Goal: Task Accomplishment & Management: Use online tool/utility

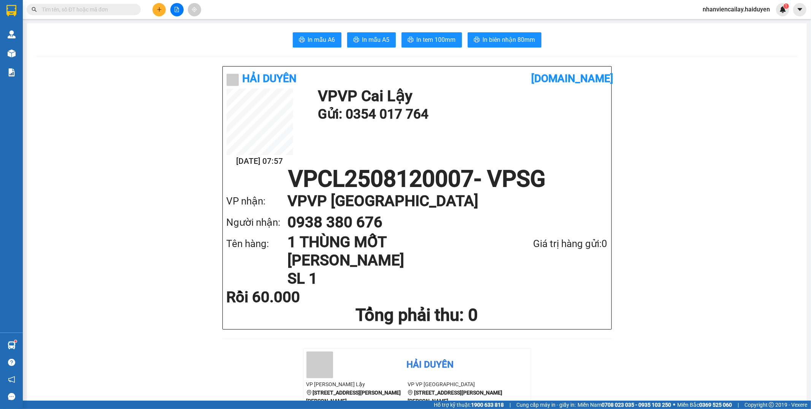
click at [92, 13] on input "text" at bounding box center [87, 9] width 90 height 8
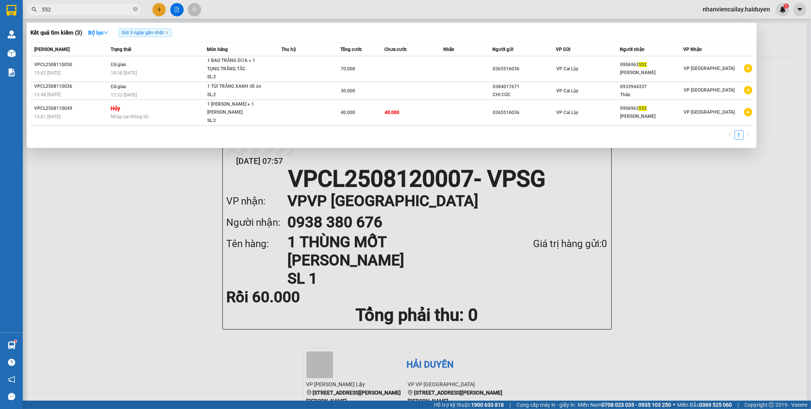
click at [168, 30] on span "Gửi 3 ngày gần nhất" at bounding box center [145, 33] width 53 height 8
click at [168, 33] on icon "close" at bounding box center [167, 33] width 4 height 4
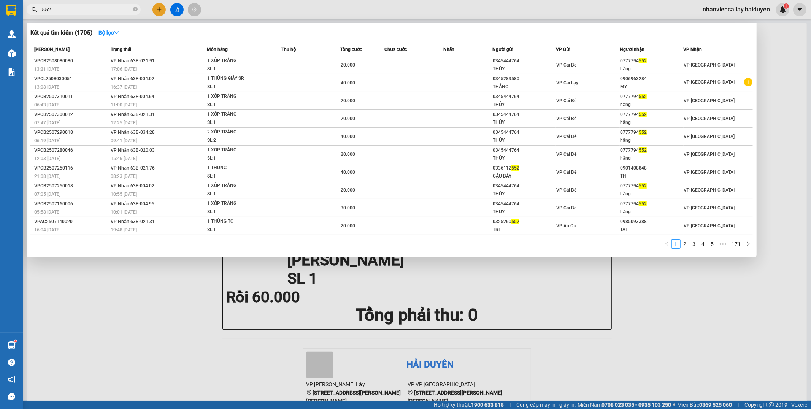
click at [94, 11] on input "552" at bounding box center [87, 9] width 90 height 8
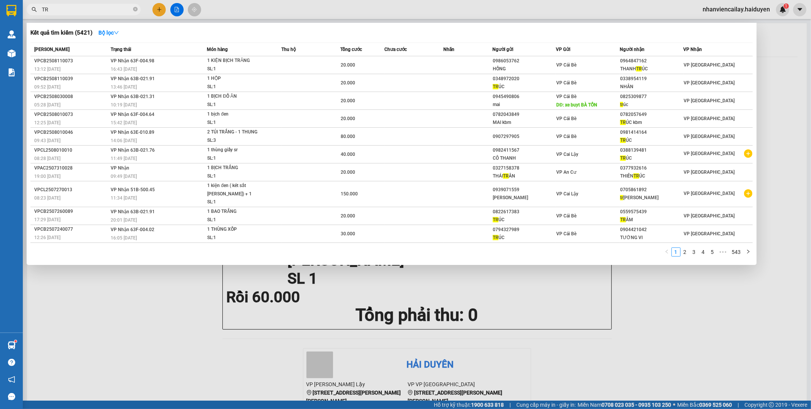
type input "T"
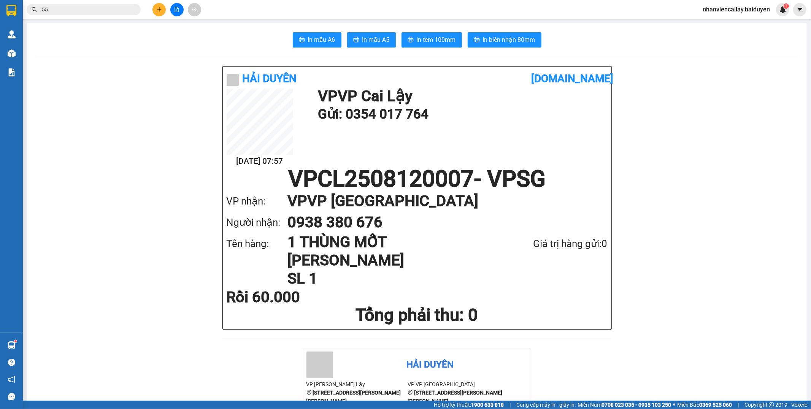
type input "552"
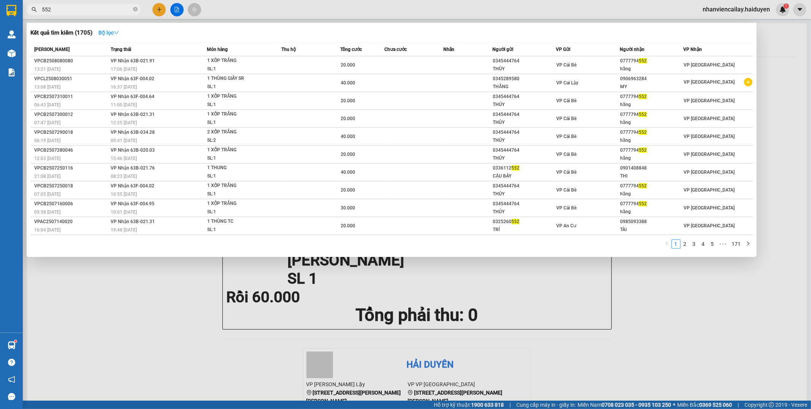
click at [122, 35] on button "Bộ lọc" at bounding box center [108, 33] width 33 height 12
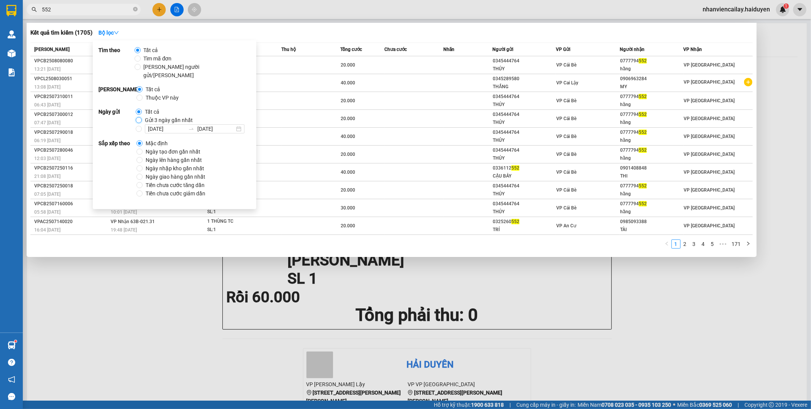
click at [136, 117] on input "Gửi 3 ngày gần nhất" at bounding box center [139, 120] width 6 height 6
radio input "true"
radio input "false"
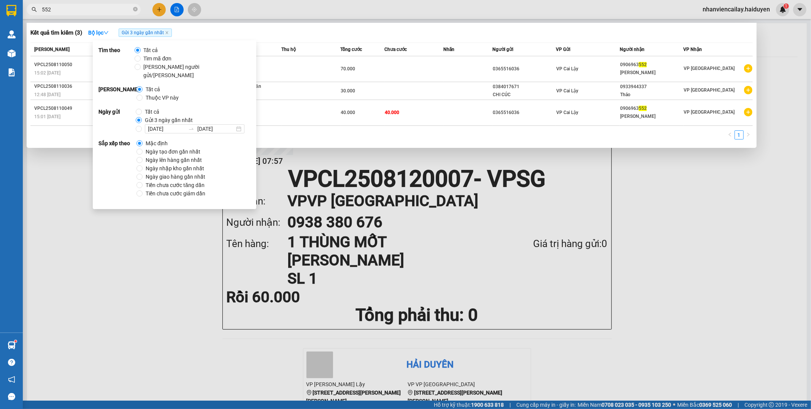
click at [358, 29] on div "Kết quả [PERSON_NAME] ( 3 ) Bộ lọc Gửi 3 ngày gần nhất" at bounding box center [391, 33] width 722 height 12
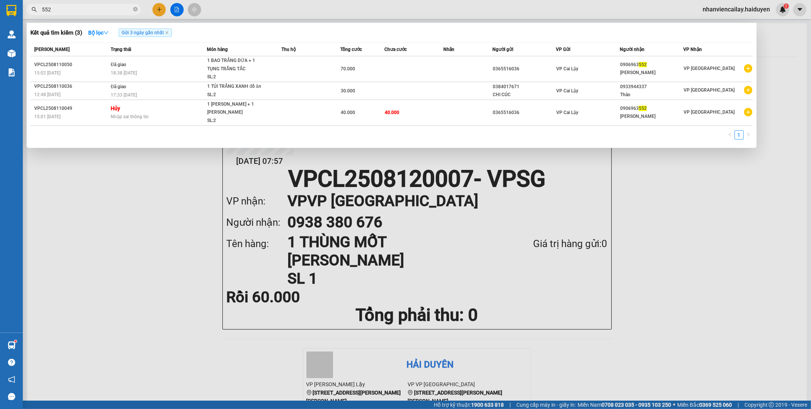
click at [111, 13] on input "552" at bounding box center [87, 9] width 90 height 8
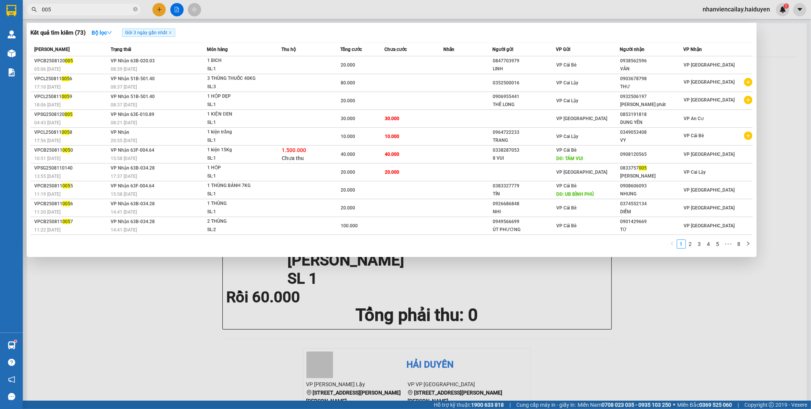
click at [114, 10] on input "005" at bounding box center [87, 9] width 90 height 8
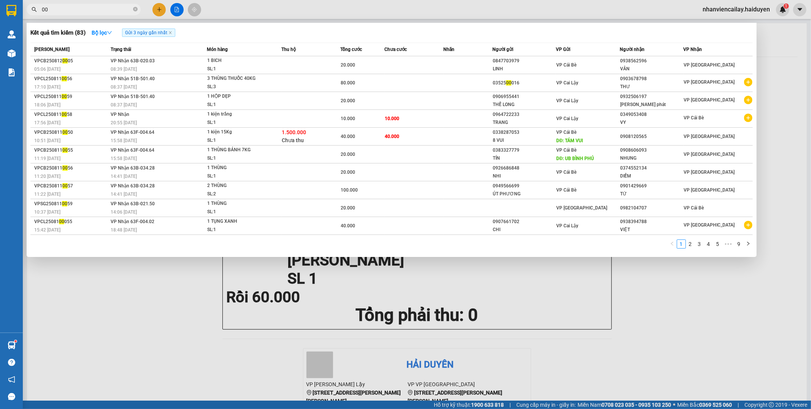
type input "0"
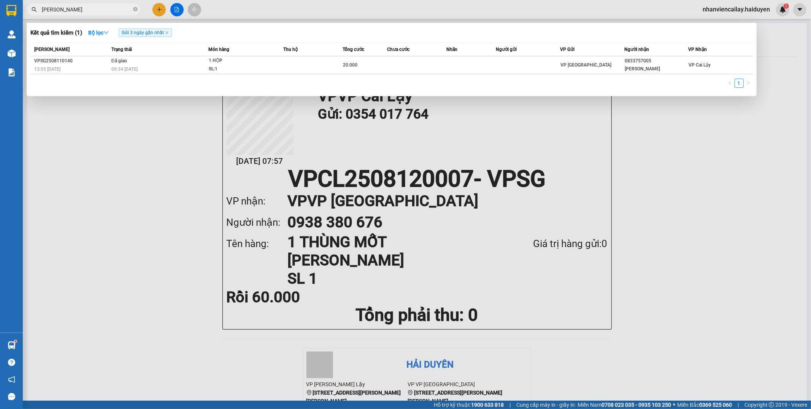
type input "[PERSON_NAME]"
click at [607, 126] on div at bounding box center [405, 204] width 811 height 409
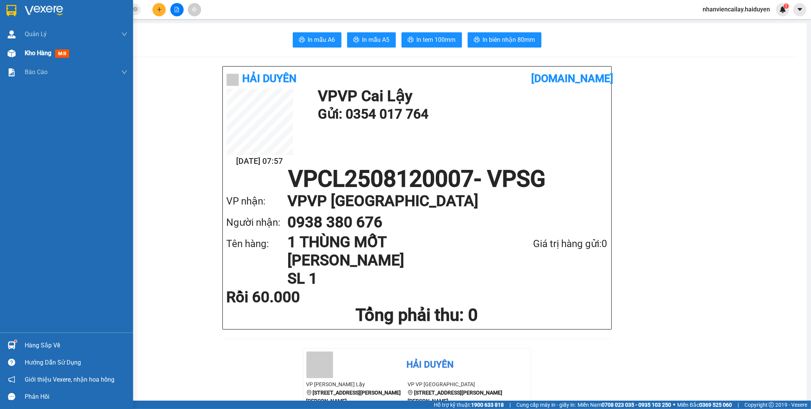
click at [36, 49] on span "Kho hàng" at bounding box center [38, 52] width 27 height 7
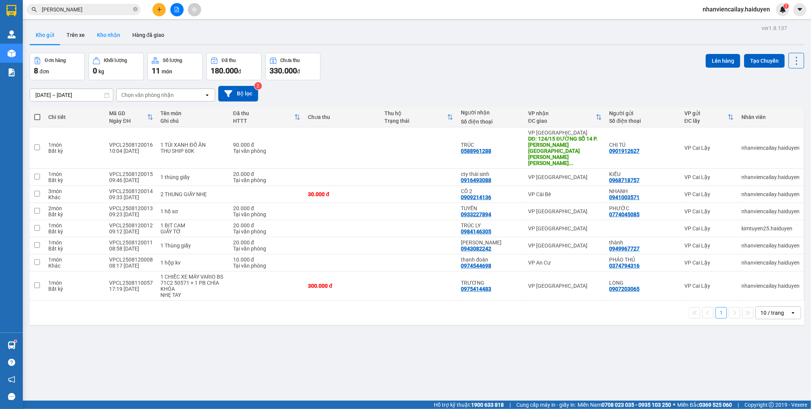
click at [118, 32] on button "Kho nhận" at bounding box center [108, 35] width 35 height 18
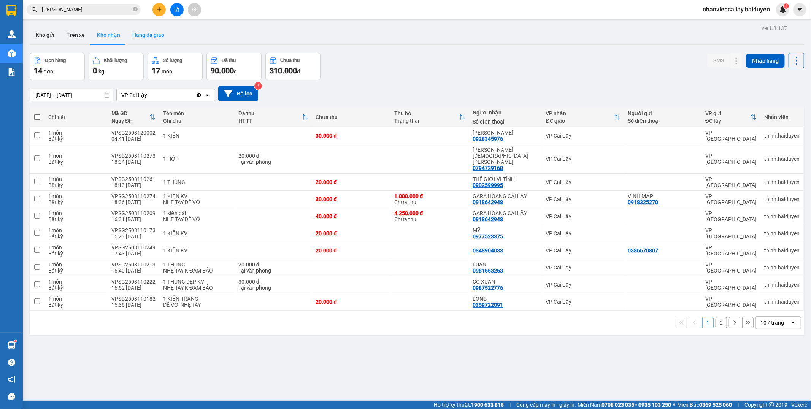
click at [151, 33] on button "Hàng đã giao" at bounding box center [148, 35] width 44 height 18
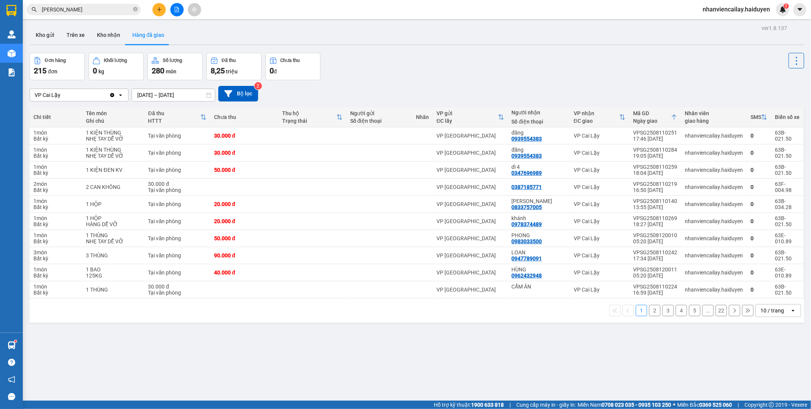
click at [97, 8] on input "[PERSON_NAME]" at bounding box center [87, 9] width 90 height 8
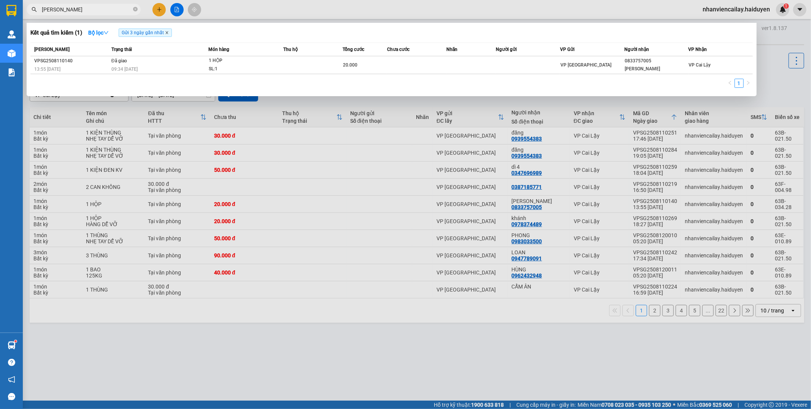
click at [169, 34] on icon "close" at bounding box center [167, 33] width 4 height 4
click at [169, 34] on div "Kết quả tìm kiếm ( 1 ) Bộ lọc Gửi 3 ngày gần nhất" at bounding box center [391, 33] width 722 height 12
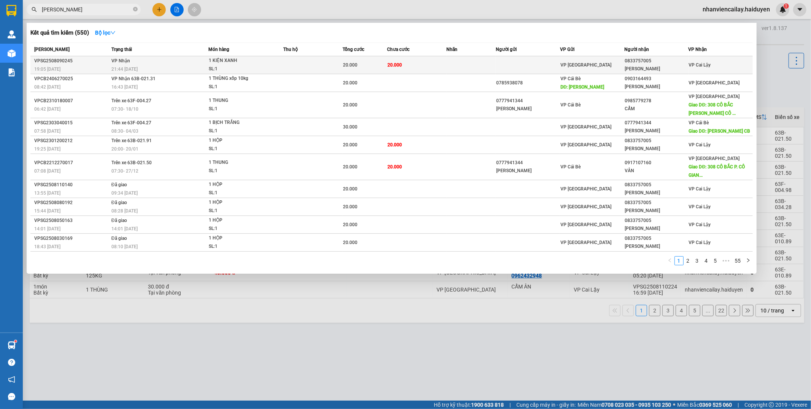
click at [261, 67] on div "SL: 1" at bounding box center [237, 69] width 57 height 8
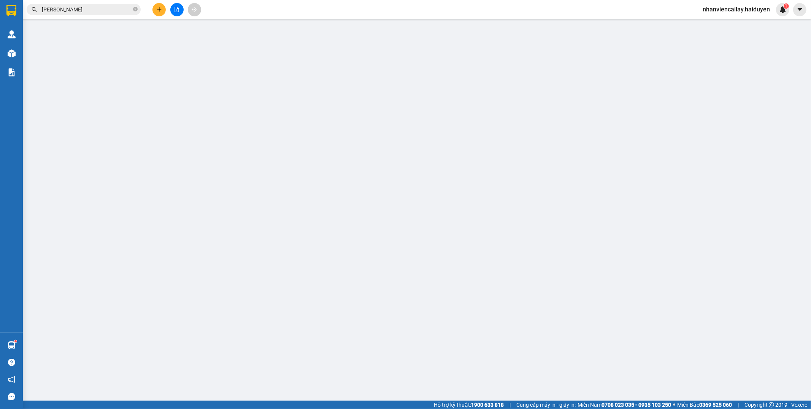
type input "0833757005"
type input "[PERSON_NAME]"
type input "20.000"
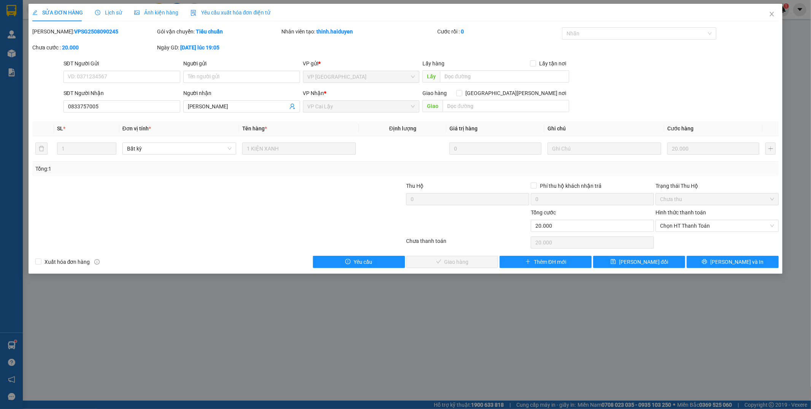
click at [687, 236] on div "Chọn HT Thanh Toán" at bounding box center [717, 242] width 125 height 15
click at [687, 229] on span "Chọn HT Thanh Toán" at bounding box center [717, 225] width 114 height 11
drag, startPoint x: 687, startPoint y: 234, endPoint x: 634, endPoint y: 244, distance: 54.3
click at [687, 242] on div "Tại văn phòng" at bounding box center [717, 241] width 114 height 8
type input "0"
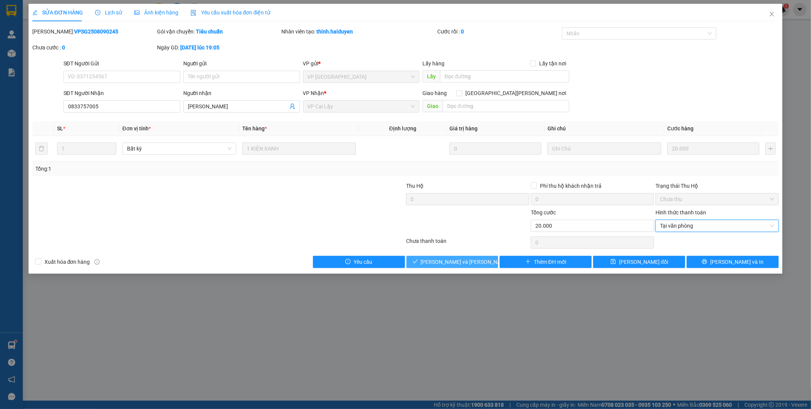
click at [468, 263] on span "[PERSON_NAME] và [PERSON_NAME] hàng" at bounding box center [472, 262] width 103 height 8
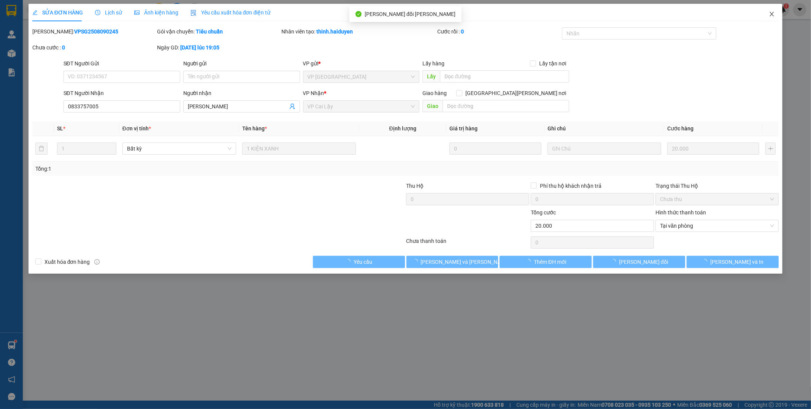
click at [773, 14] on icon "close" at bounding box center [772, 14] width 6 height 6
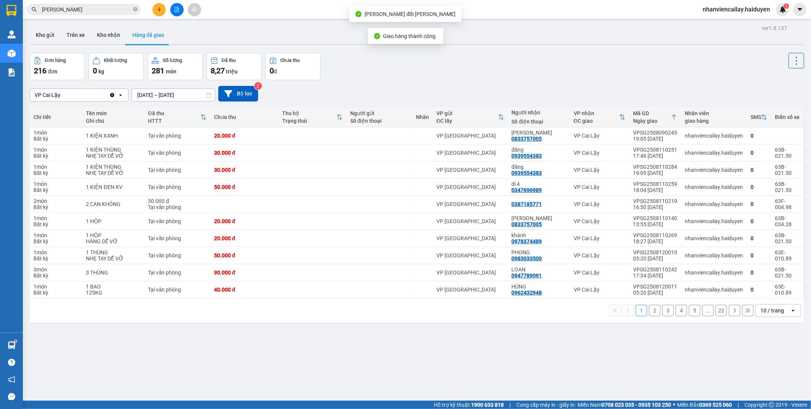
click at [672, 59] on div "Đơn hàng 216 đơn [PERSON_NAME] 0 kg Số [PERSON_NAME] 281 món Đã thu 8,27 [PERSO…" at bounding box center [417, 66] width 774 height 27
click at [762, 310] on div "10 / trang" at bounding box center [772, 311] width 24 height 8
click at [752, 290] on div "100 / trang" at bounding box center [771, 295] width 46 height 14
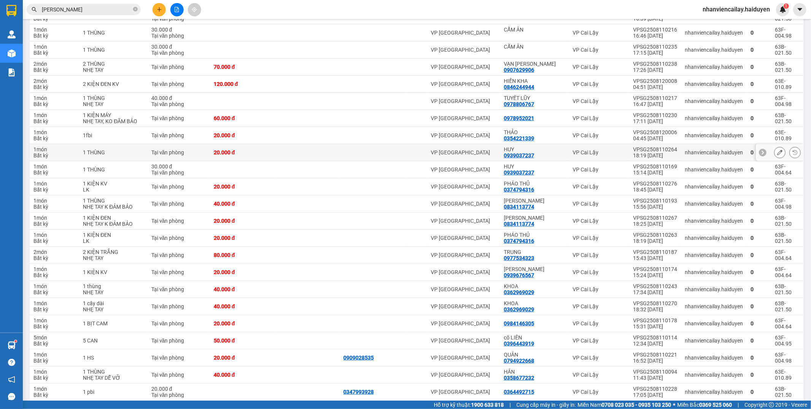
scroll to position [295, 0]
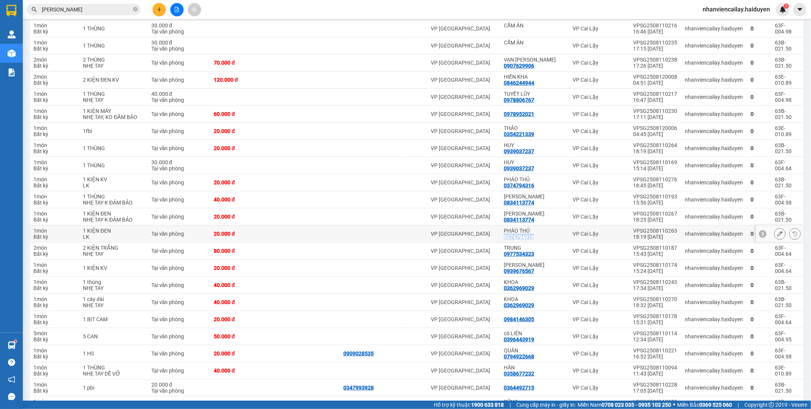
drag, startPoint x: 545, startPoint y: 236, endPoint x: 509, endPoint y: 236, distance: 36.1
click at [509, 236] on td "PHÁO THỦ 0374794316" at bounding box center [534, 233] width 69 height 17
copy div "0374794316"
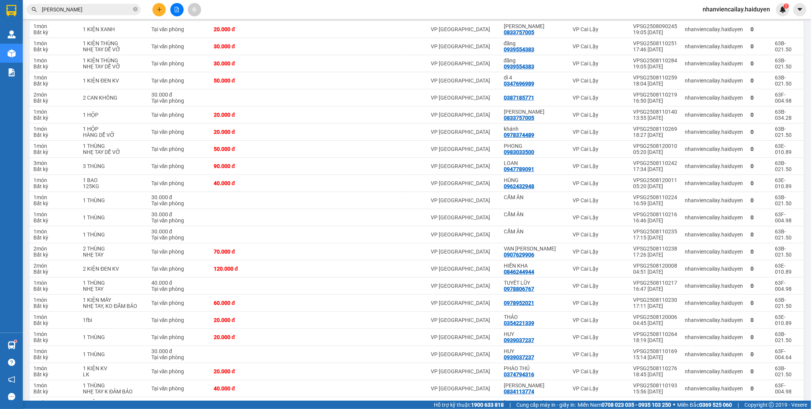
scroll to position [0, 0]
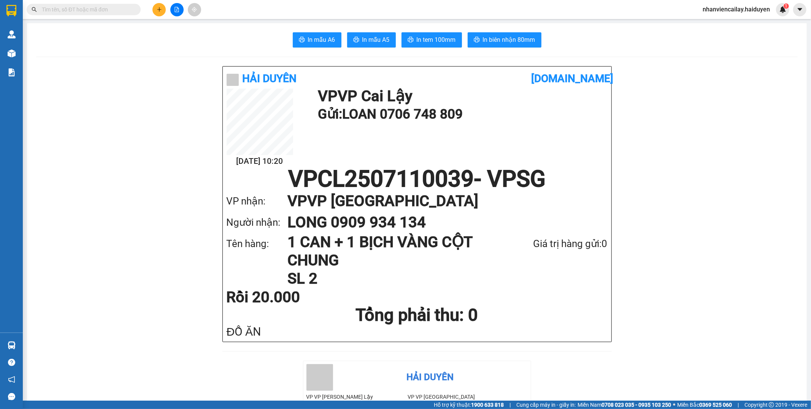
click at [95, 8] on input "text" at bounding box center [87, 9] width 90 height 8
paste input "0374794316"
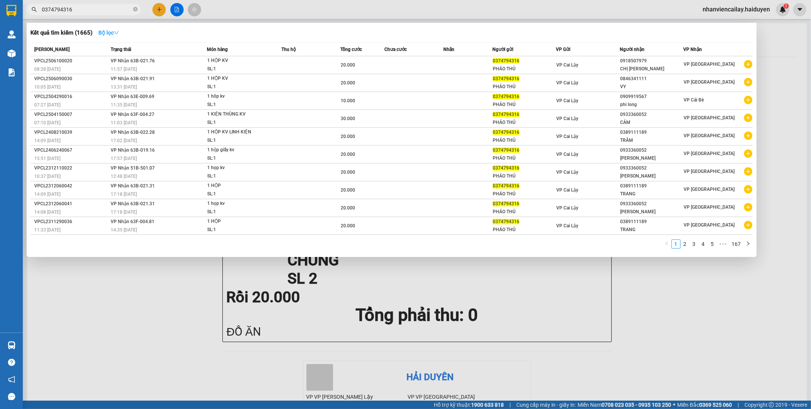
type input "0374794316"
click at [116, 38] on button "Bộ lọc" at bounding box center [108, 33] width 33 height 12
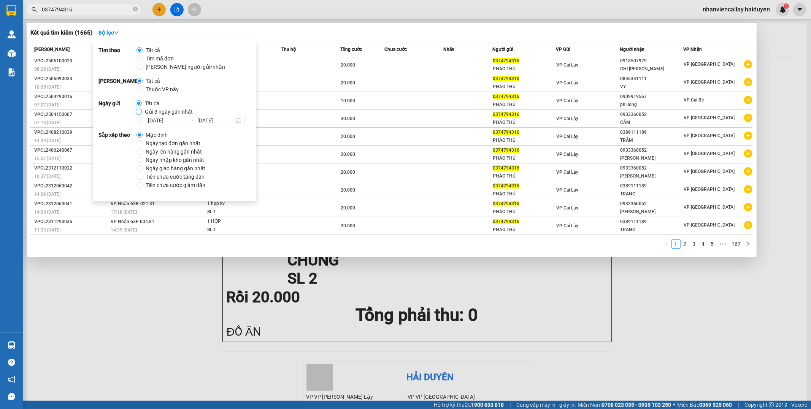
drag, startPoint x: 138, startPoint y: 111, endPoint x: 160, endPoint y: 111, distance: 22.1
click at [138, 112] on input "Gửi 3 ngày gần nhất" at bounding box center [139, 112] width 6 height 6
radio input "true"
radio input "false"
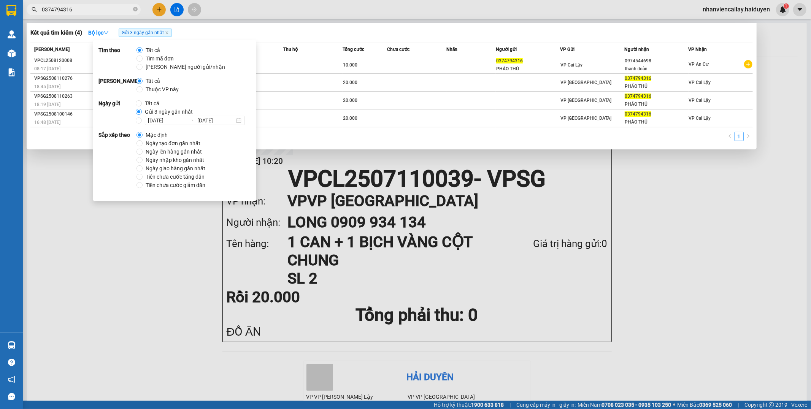
click at [382, 31] on div "Kết quả tìm kiếm ( 4 ) Bộ lọc Gửi 3 ngày gần nhất" at bounding box center [391, 33] width 722 height 12
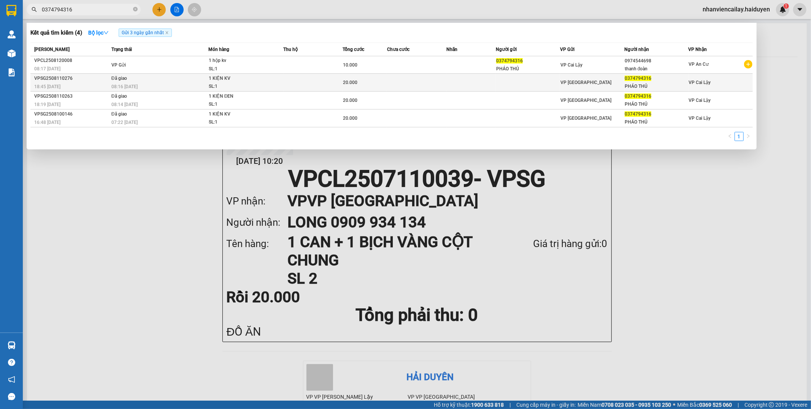
click at [403, 87] on td at bounding box center [416, 83] width 59 height 18
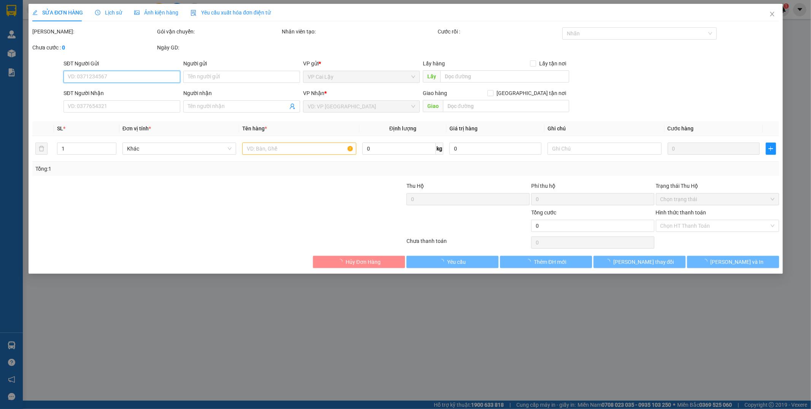
type input "0374794316"
type input "PHÁO THỦ"
type input "20.000"
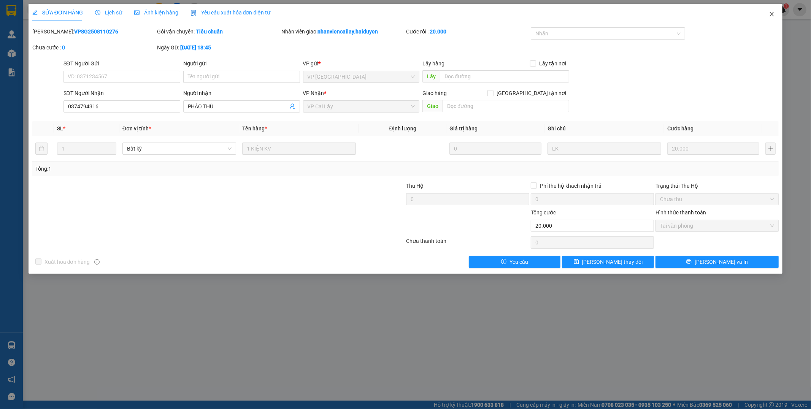
click at [770, 14] on icon "close" at bounding box center [772, 14] width 6 height 6
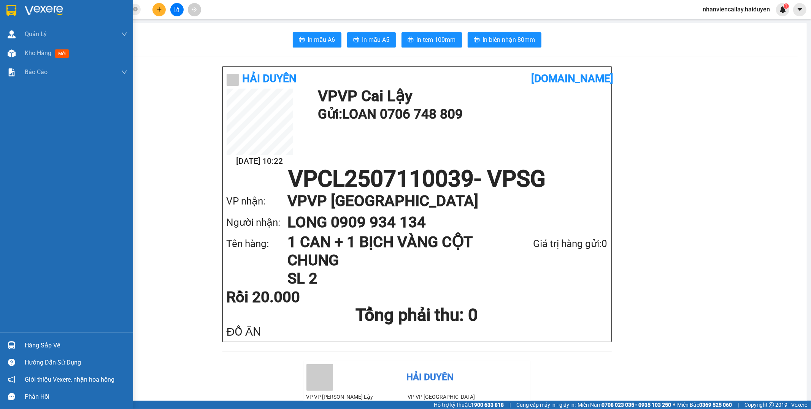
click at [21, 51] on div "Kho hàng mới" at bounding box center [66, 53] width 133 height 19
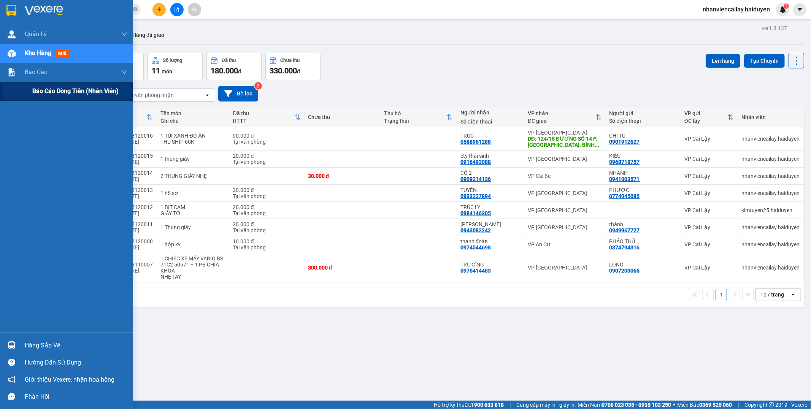
click at [28, 96] on div "Báo cáo dòng tiền (nhân viên)" at bounding box center [66, 91] width 133 height 19
